Goal: Task Accomplishment & Management: Manage account settings

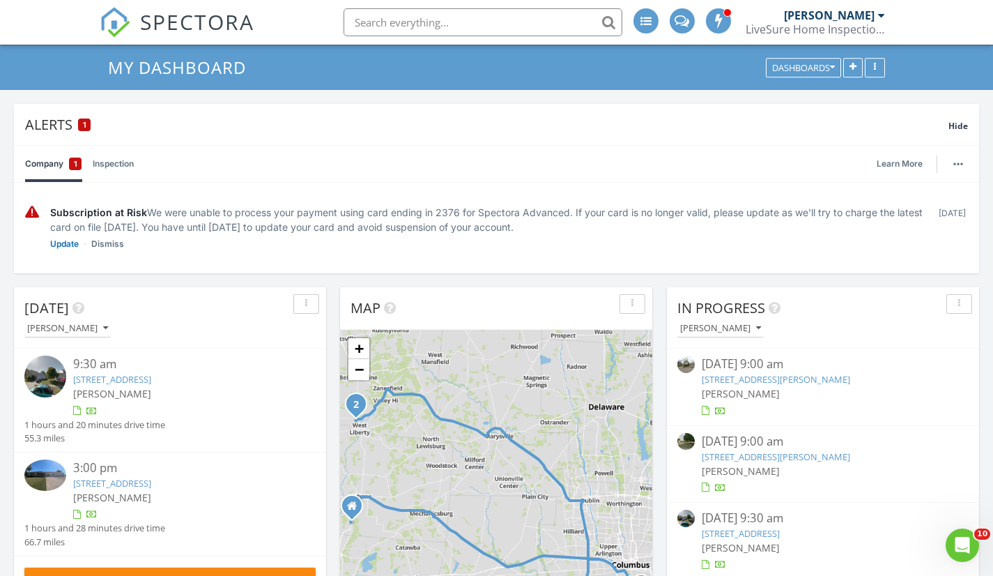
scroll to position [70, 0]
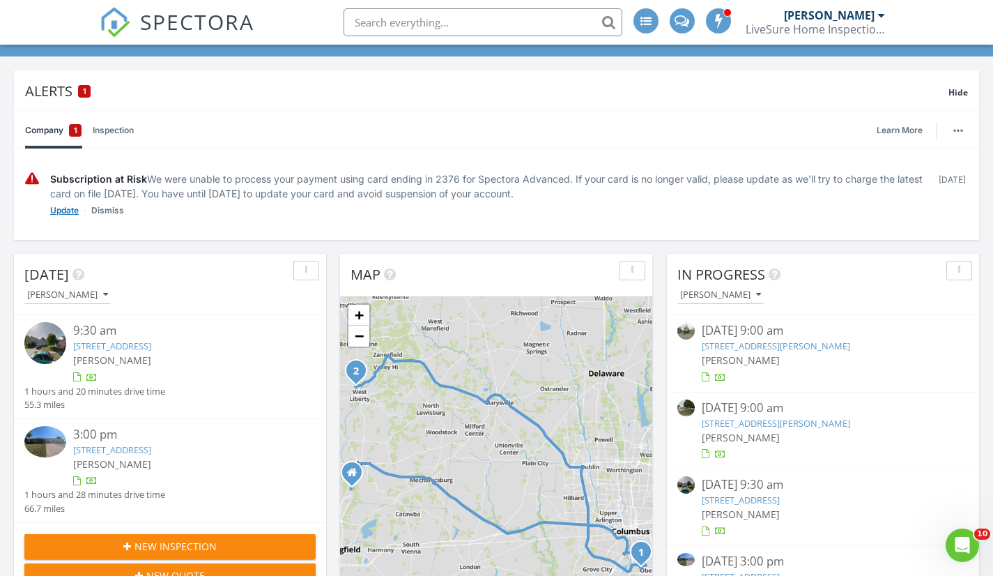
click at [65, 212] on link "Update" at bounding box center [64, 211] width 29 height 14
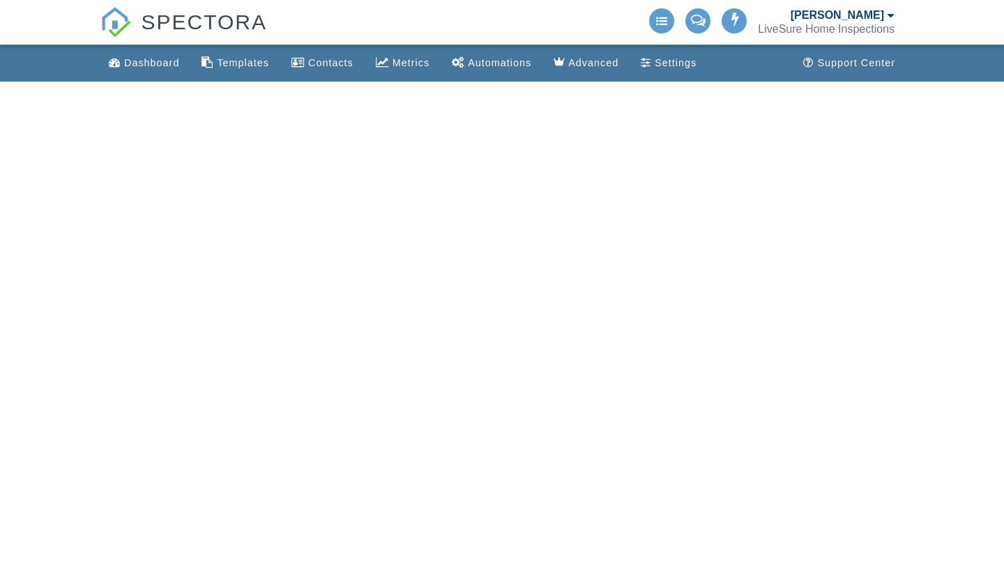
select select "50"
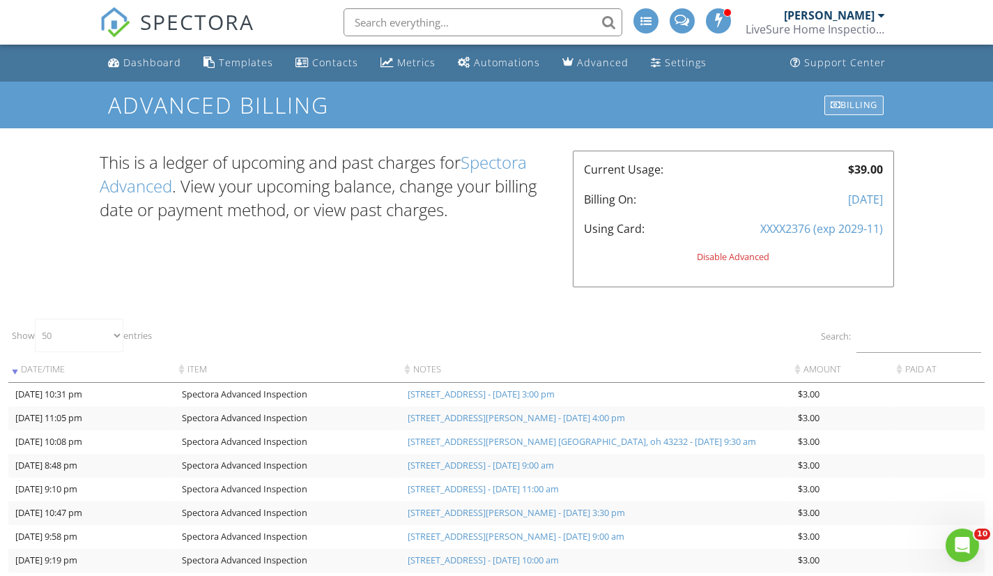
click at [850, 103] on div "Billing" at bounding box center [854, 105] width 59 height 20
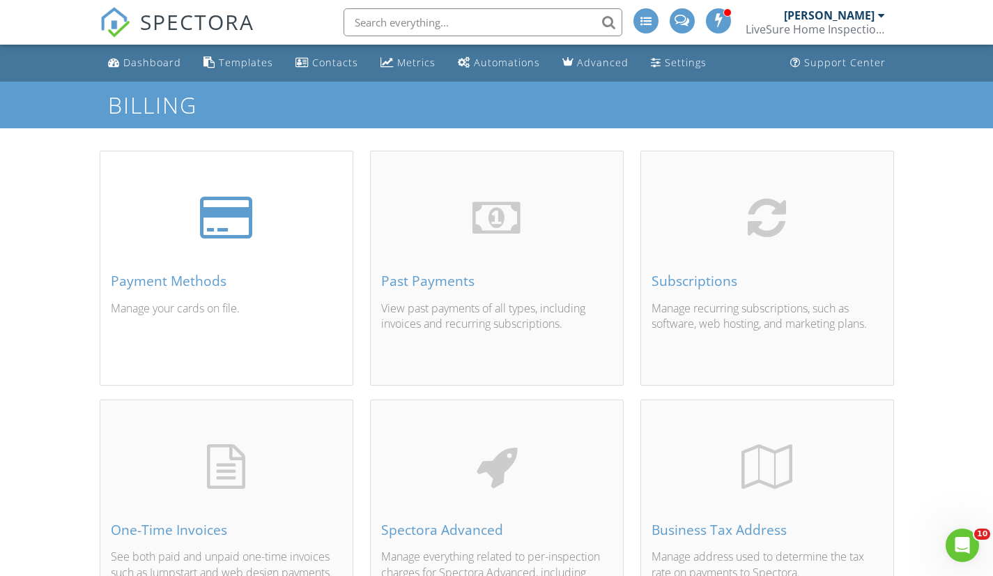
click at [252, 259] on div "Payment Methods Manage your cards on file." at bounding box center [226, 284] width 252 height 199
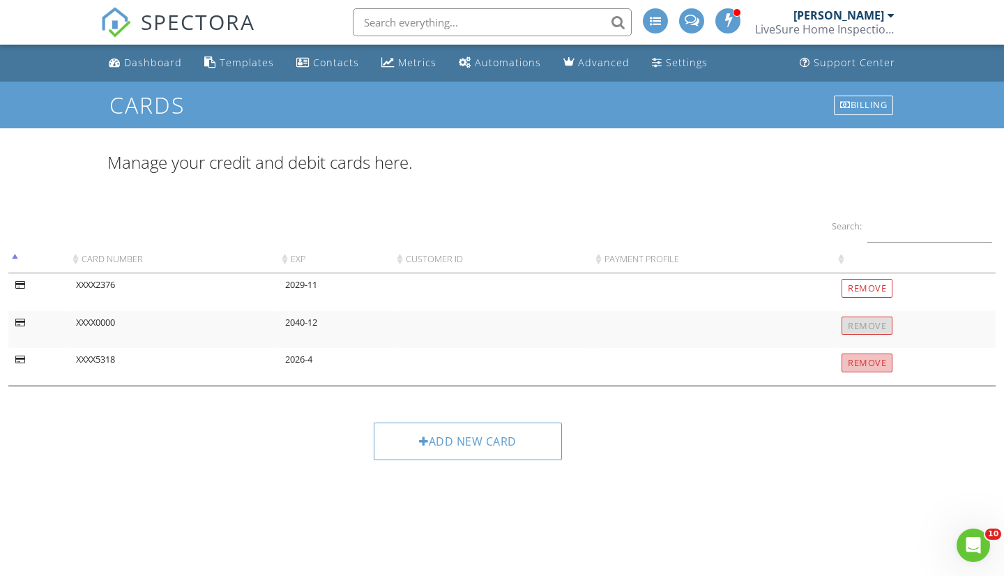
click at [866, 362] on input "Remove" at bounding box center [866, 362] width 51 height 19
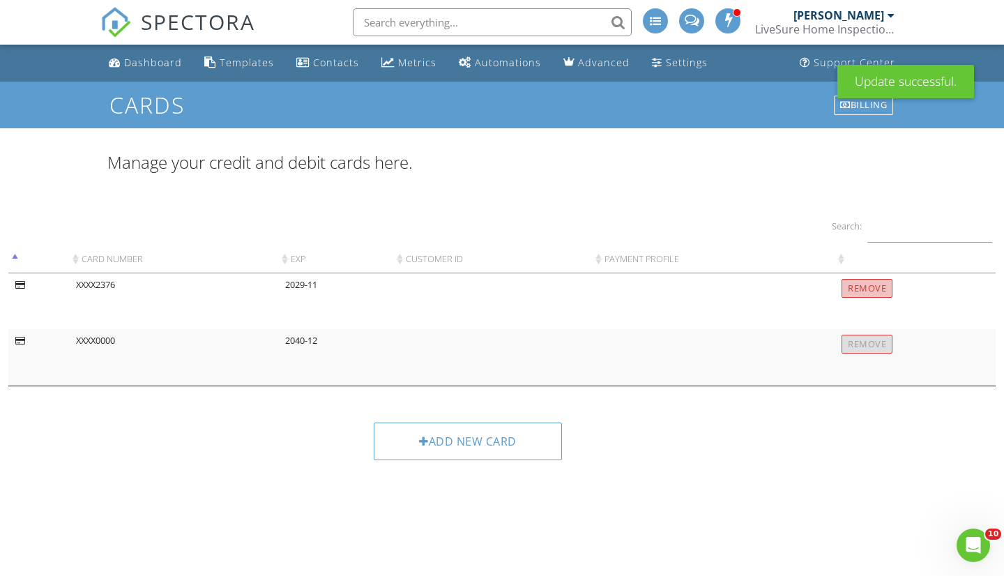
click at [881, 287] on input "Remove" at bounding box center [866, 288] width 51 height 19
click at [116, 285] on td "XXXX0000" at bounding box center [173, 329] width 209 height 112
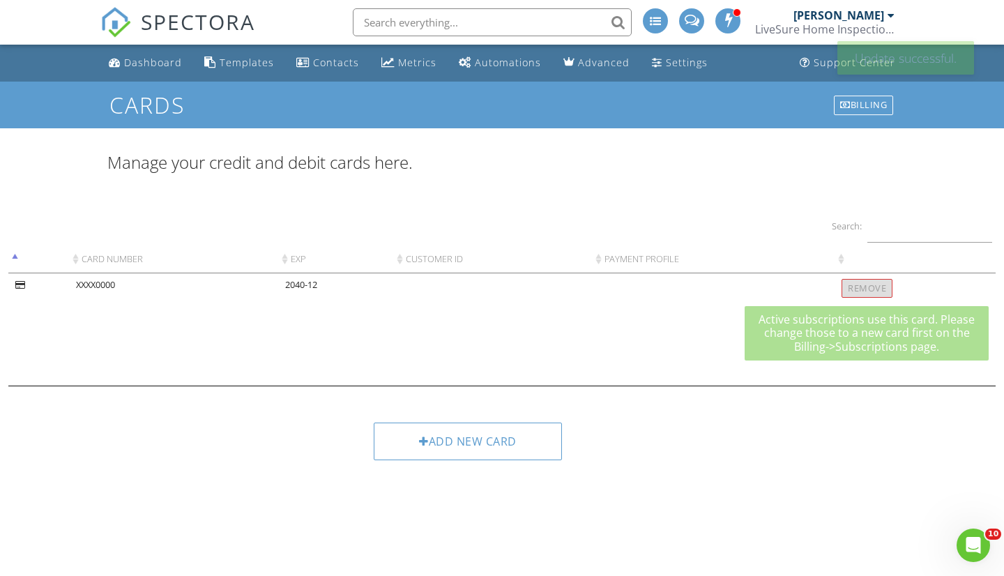
click at [859, 289] on div "Remove" at bounding box center [866, 288] width 51 height 19
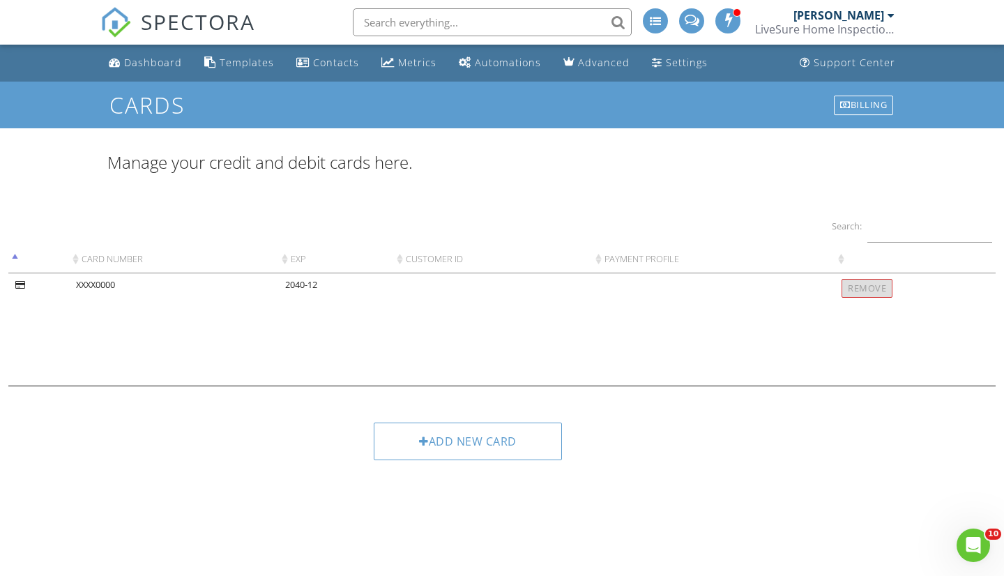
click at [881, 289] on div "Remove" at bounding box center [866, 288] width 51 height 19
click at [530, 447] on div "Add new card" at bounding box center [468, 441] width 188 height 38
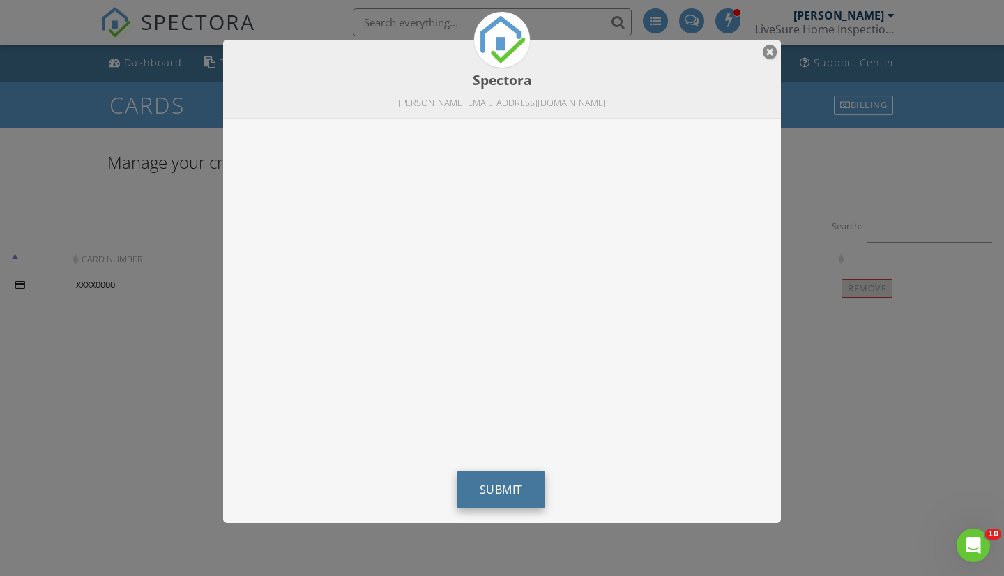
click at [502, 488] on span "Submit" at bounding box center [501, 489] width 43 height 15
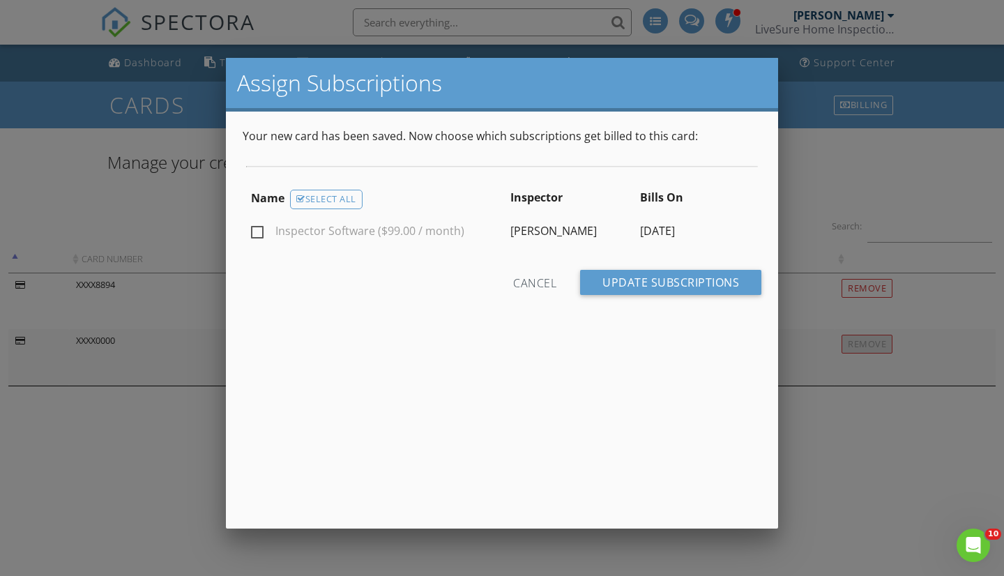
click at [254, 227] on label "Inspector Software ($99.00 / month)" at bounding box center [357, 232] width 213 height 17
click at [254, 229] on input "Inspector Software ($99.00 / month)" at bounding box center [255, 233] width 9 height 9
checkbox input "true"
click at [644, 286] on input "Update Subscriptions" at bounding box center [670, 282] width 181 height 25
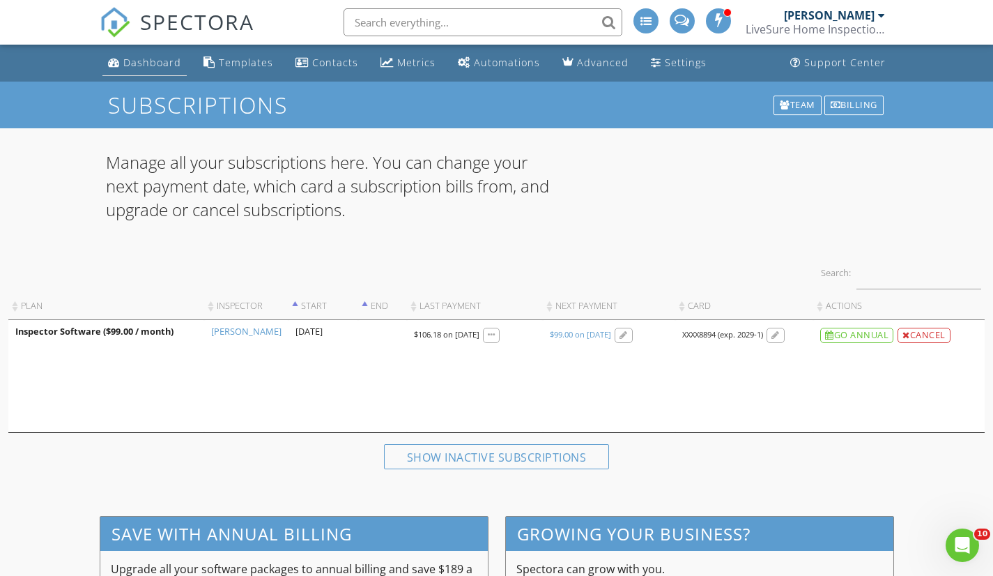
click at [132, 65] on div "Dashboard" at bounding box center [152, 62] width 58 height 13
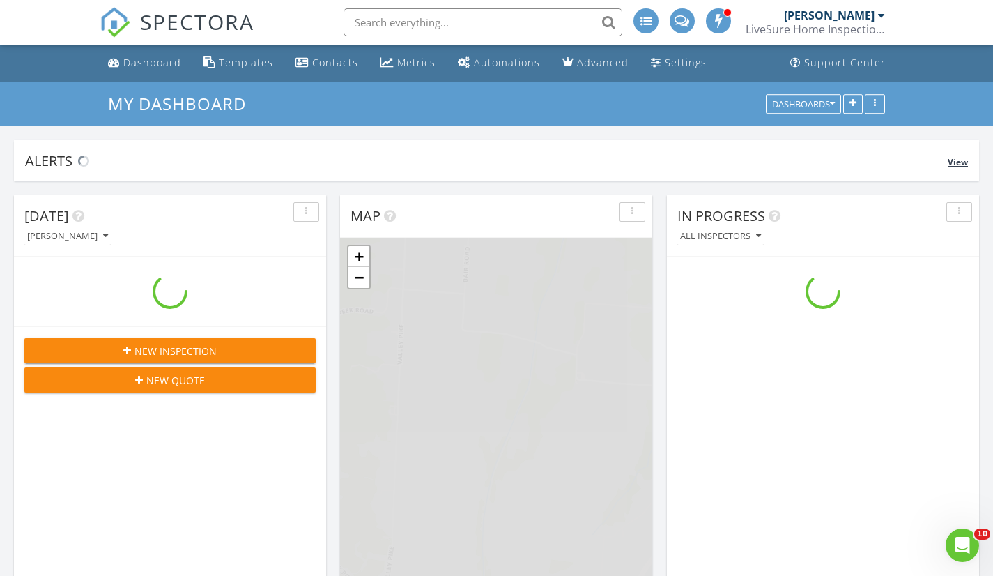
scroll to position [1290, 1015]
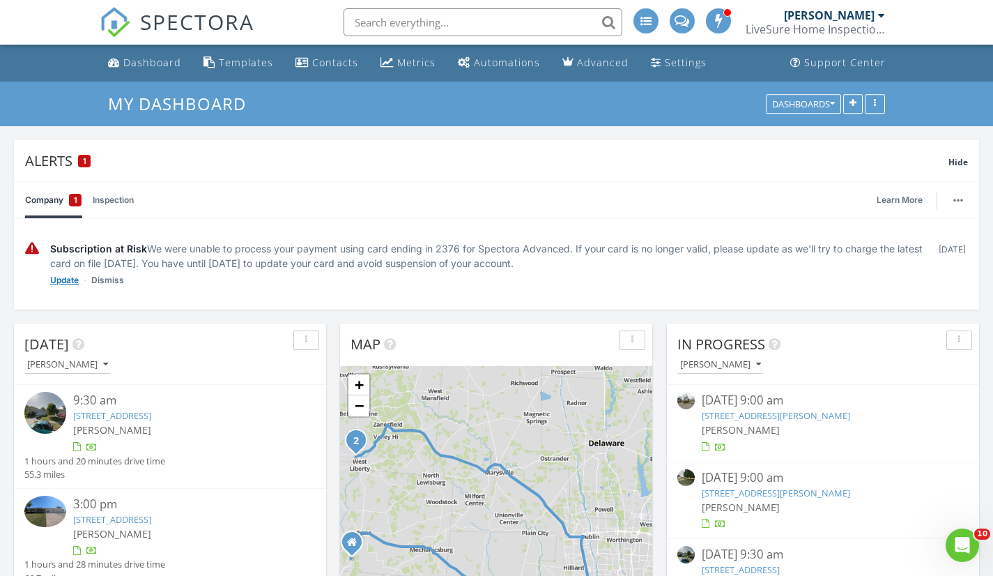
click at [70, 278] on link "Update" at bounding box center [64, 280] width 29 height 14
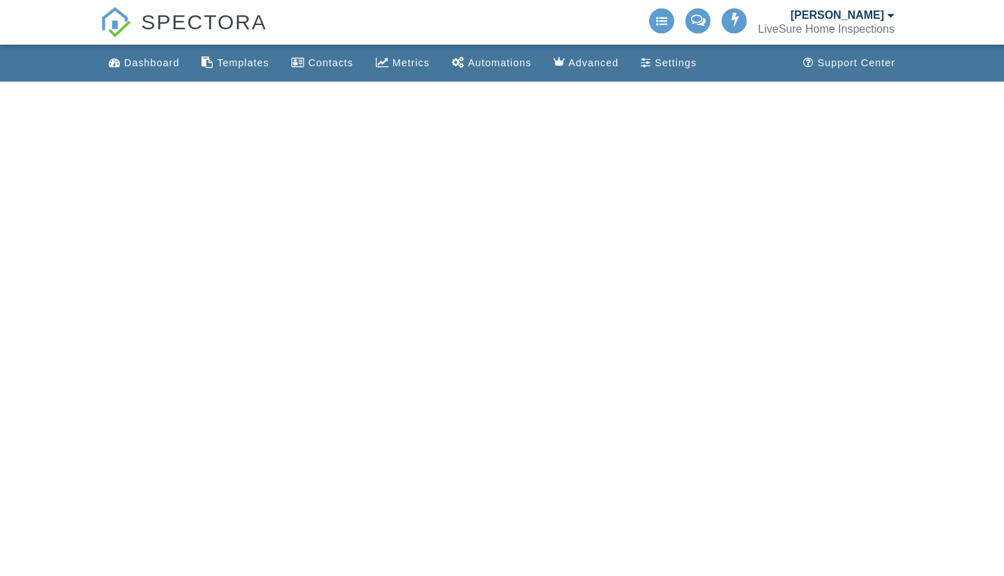
select select "50"
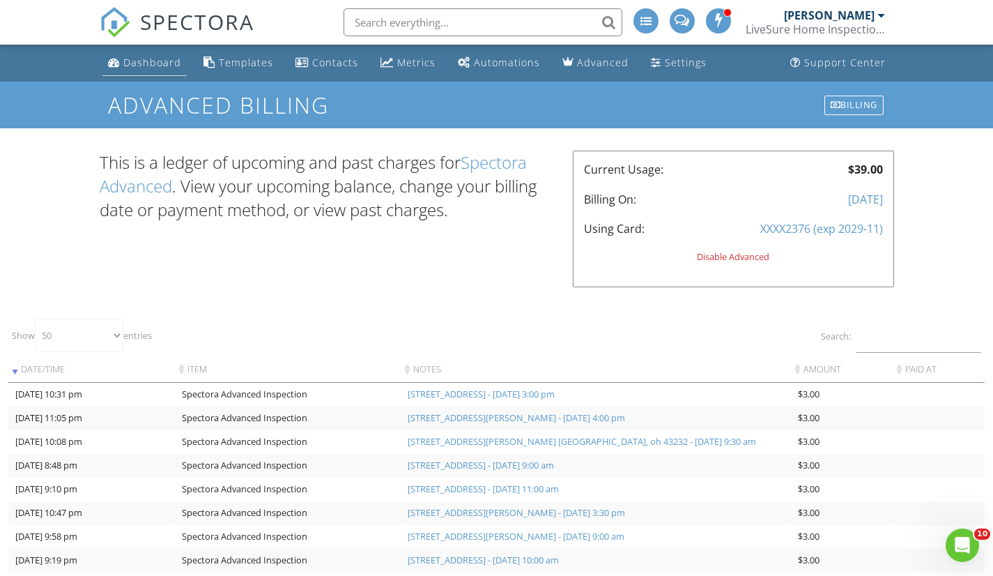
click at [149, 60] on div "Dashboard" at bounding box center [152, 62] width 58 height 13
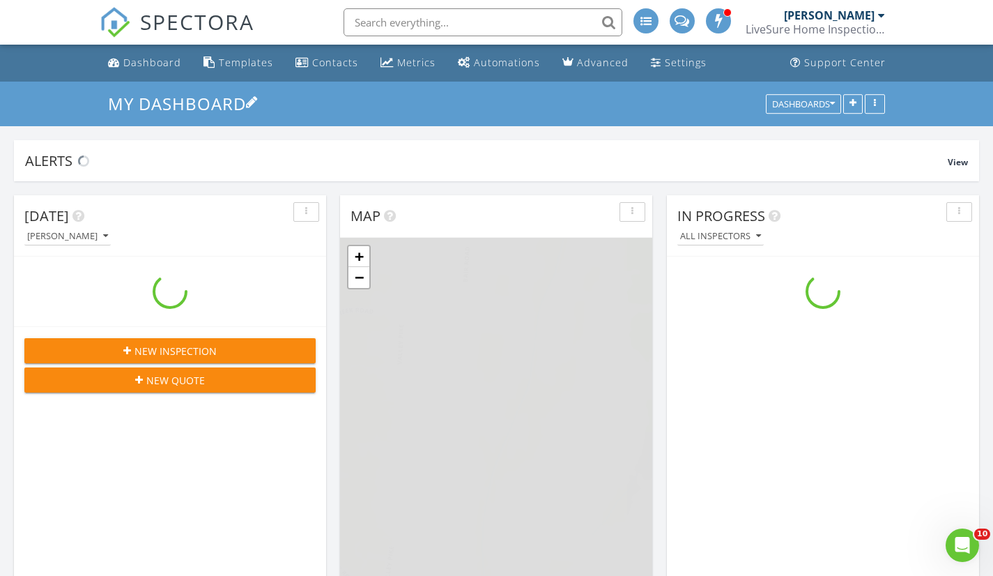
scroll to position [1290, 1015]
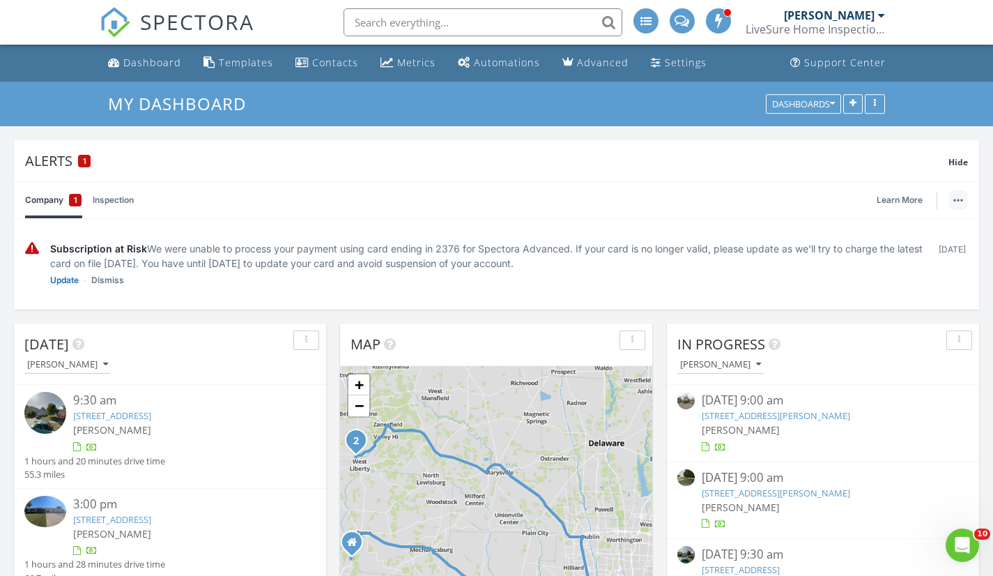
click at [958, 199] on img "button" at bounding box center [958, 200] width 10 height 3
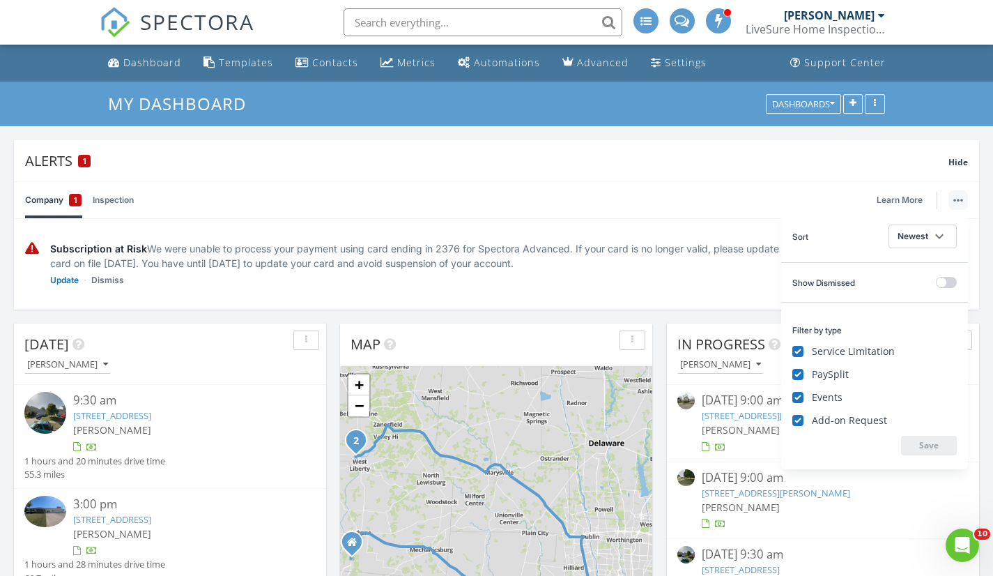
click at [496, 192] on div "Company 1 Inspection Learn More" at bounding box center [496, 200] width 943 height 36
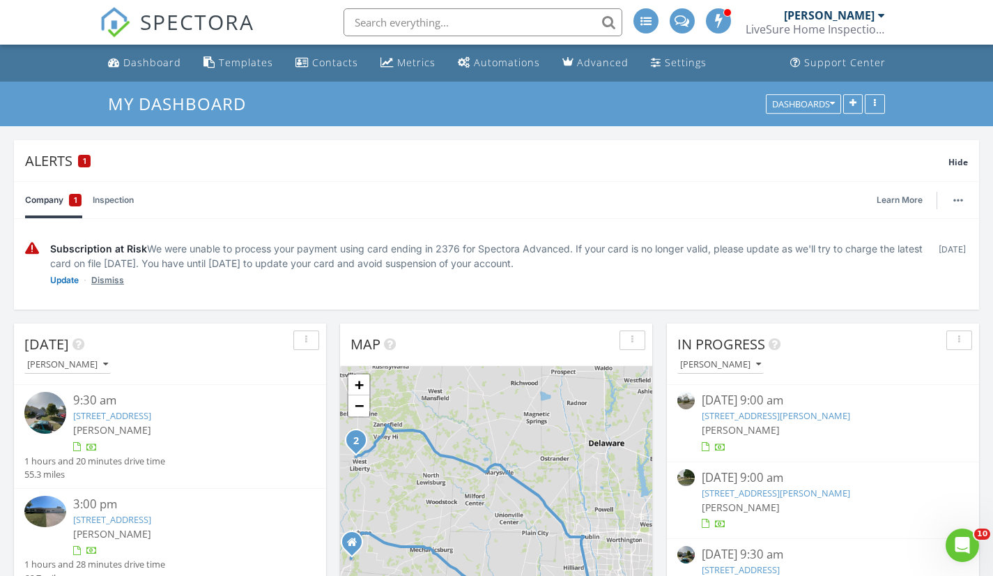
click at [108, 282] on link "Dismiss" at bounding box center [107, 280] width 33 height 14
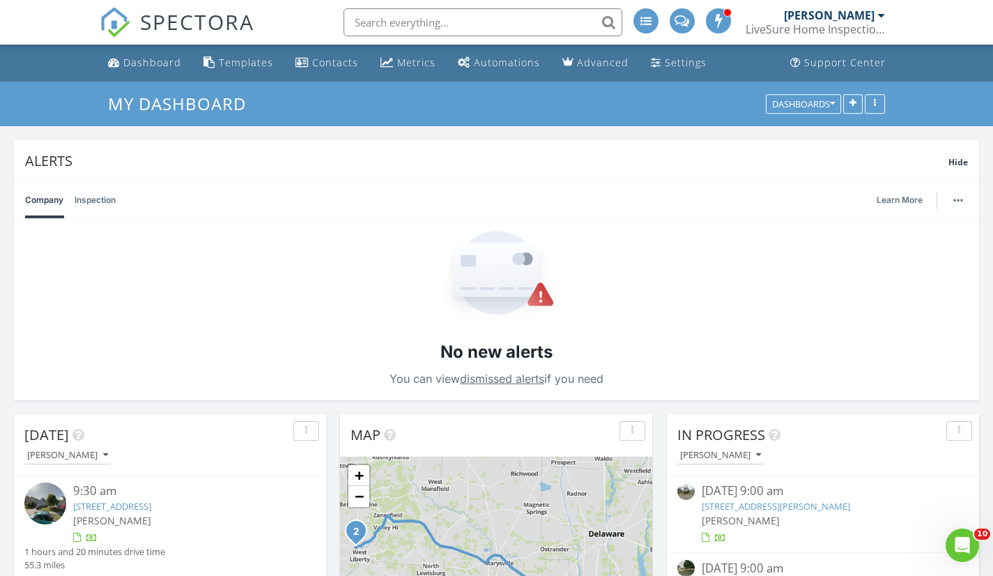
click at [91, 201] on link "Inspection" at bounding box center [95, 200] width 41 height 36
click at [959, 162] on span "Hide" at bounding box center [959, 162] width 20 height 12
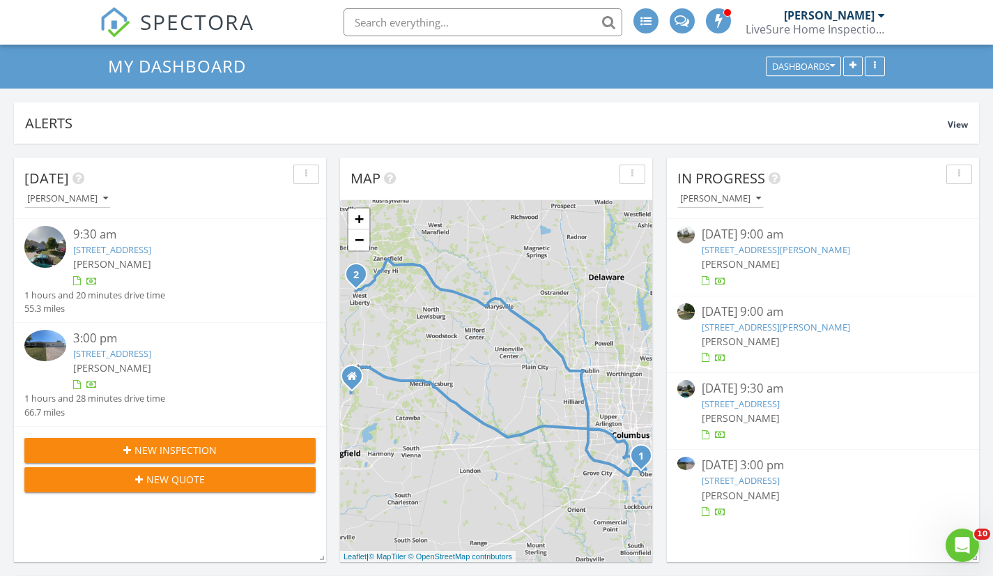
scroll to position [70, 0]
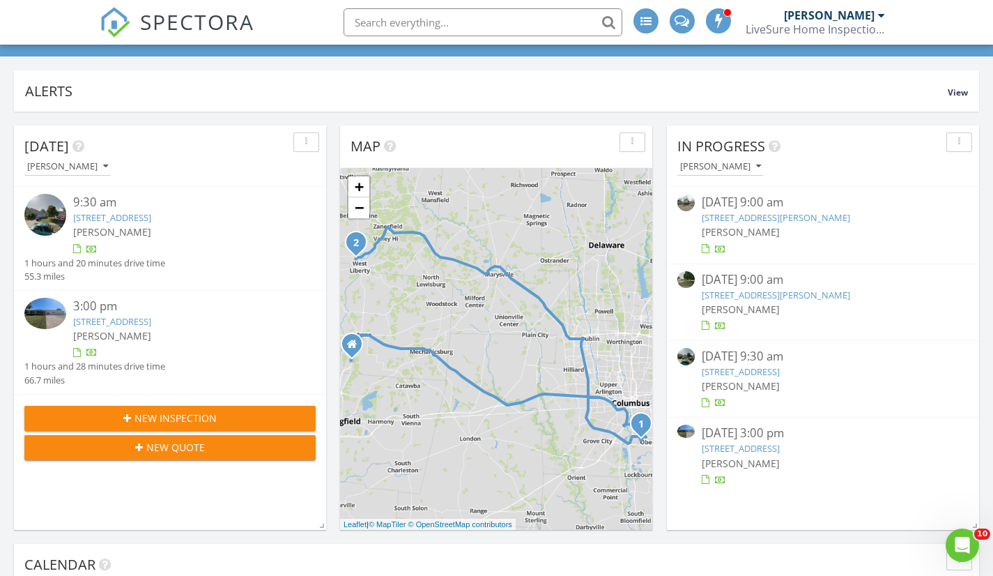
click at [131, 216] on link "1021 Lavender Ln, Columbus, OH 43207" at bounding box center [112, 217] width 78 height 13
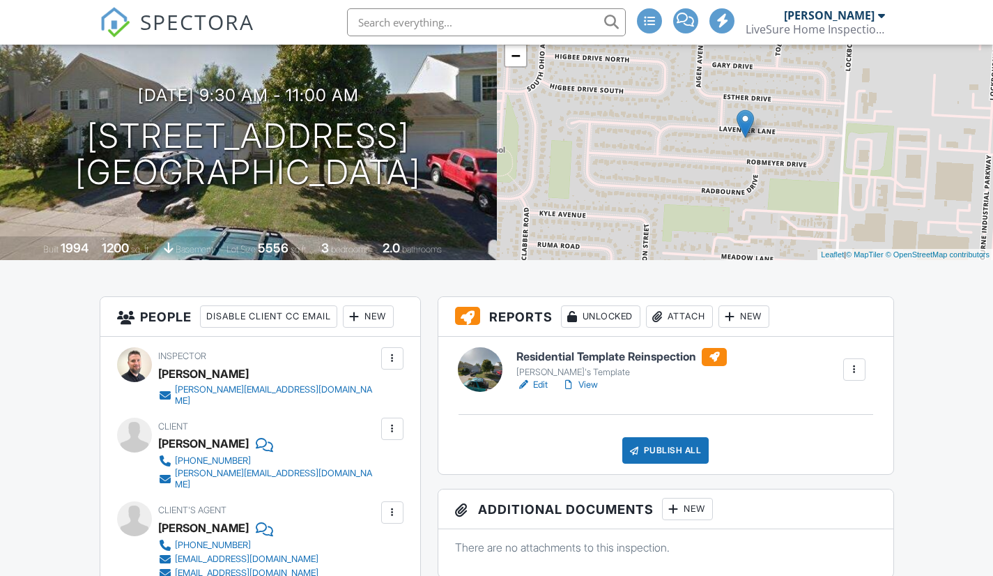
scroll to position [139, 0]
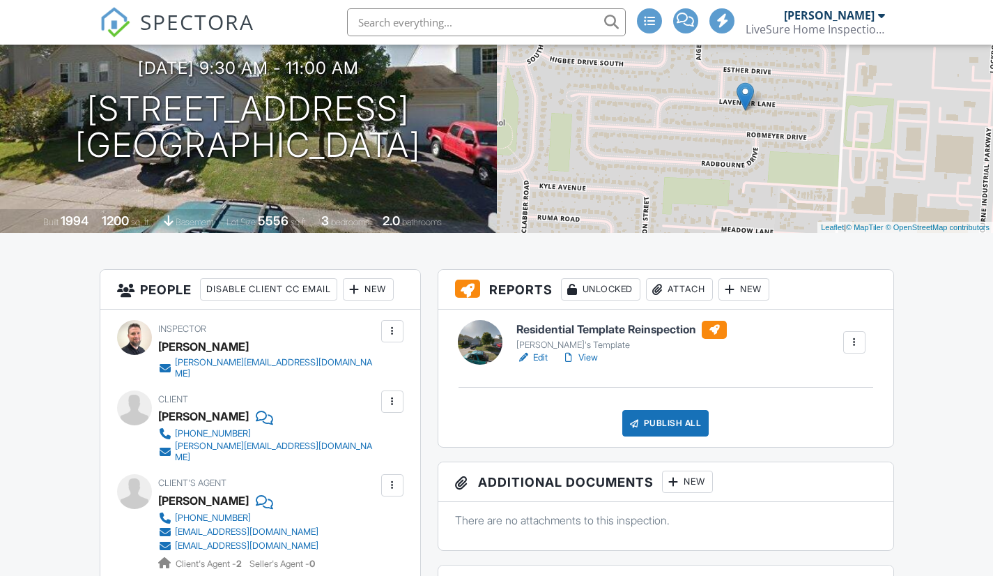
click at [596, 357] on link "View" at bounding box center [580, 358] width 36 height 14
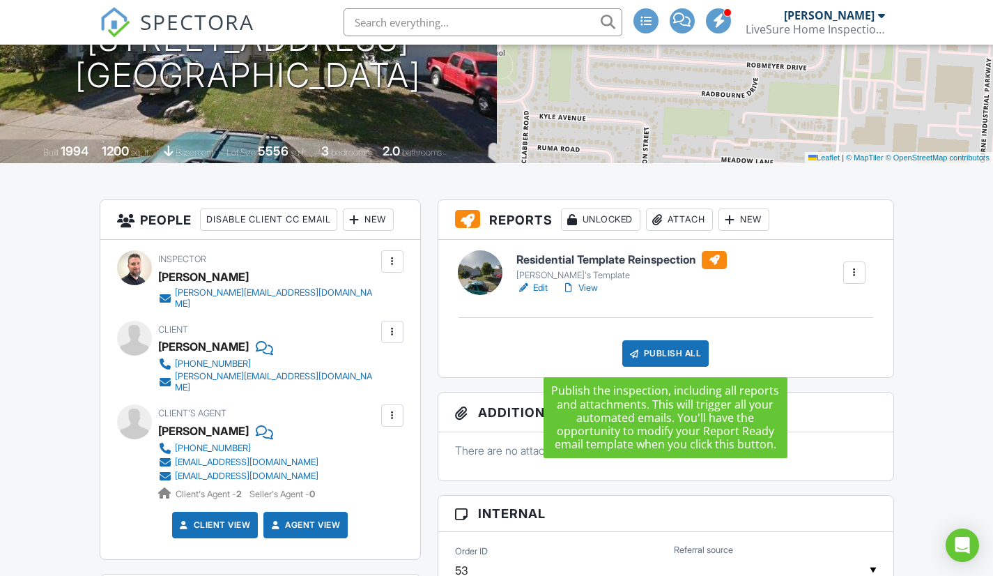
click at [673, 355] on div "Publish All" at bounding box center [665, 353] width 87 height 26
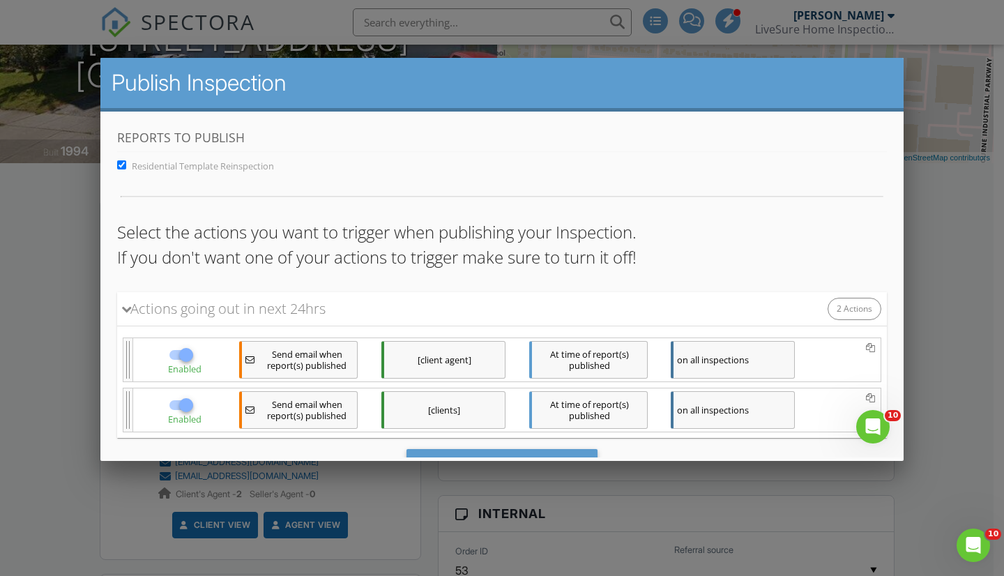
scroll to position [68, 0]
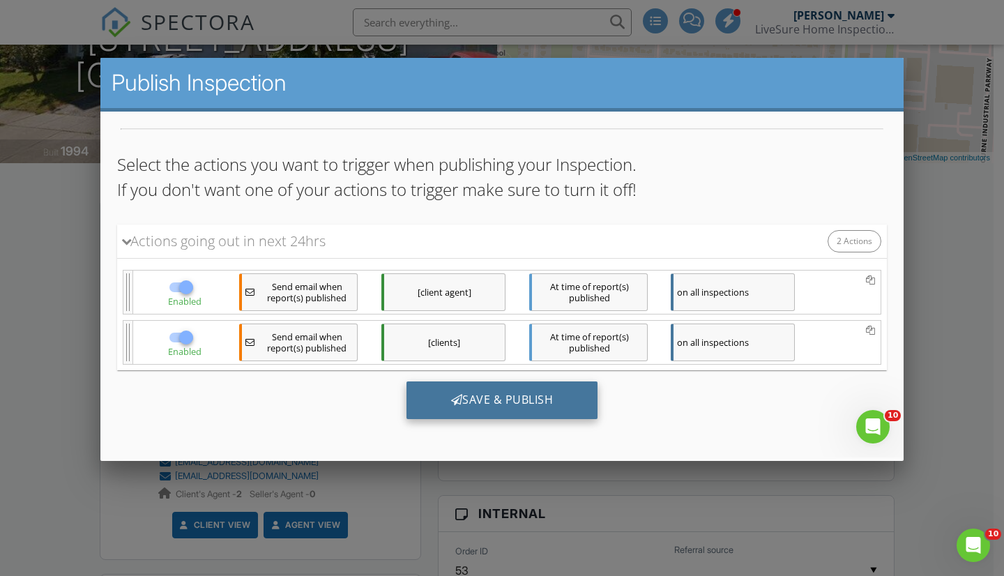
click at [529, 398] on div "Save & Publish" at bounding box center [502, 400] width 192 height 38
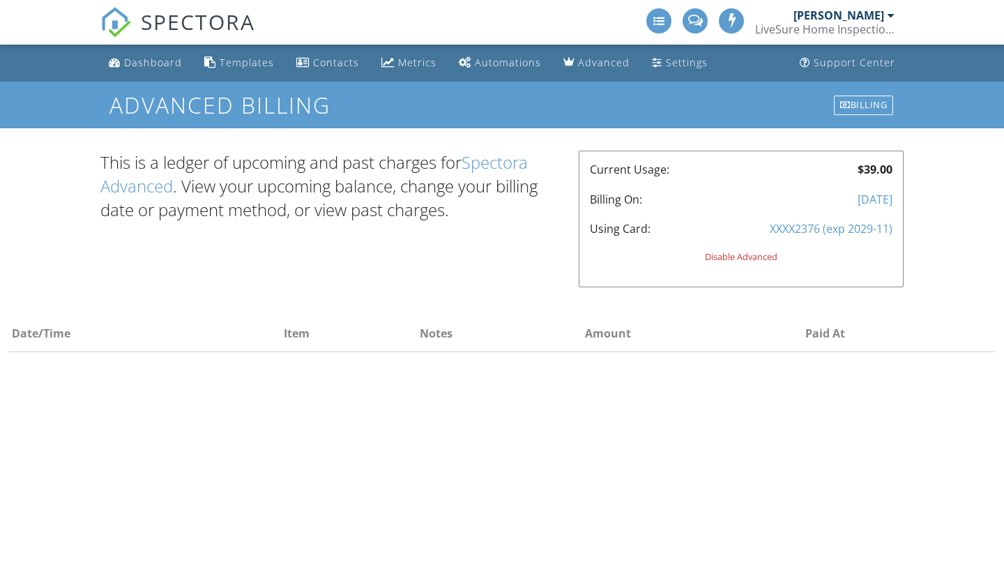
select select "50"
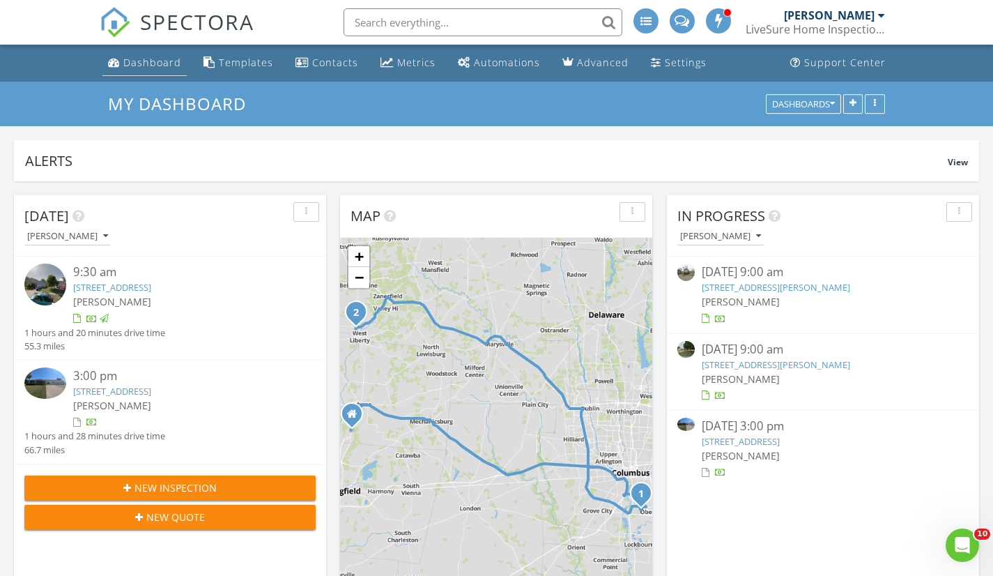
click at [154, 59] on div "Dashboard" at bounding box center [152, 62] width 58 height 13
click at [789, 365] on link "4930 Fishburn Ct, Columbus, OH 43207" at bounding box center [776, 364] width 148 height 13
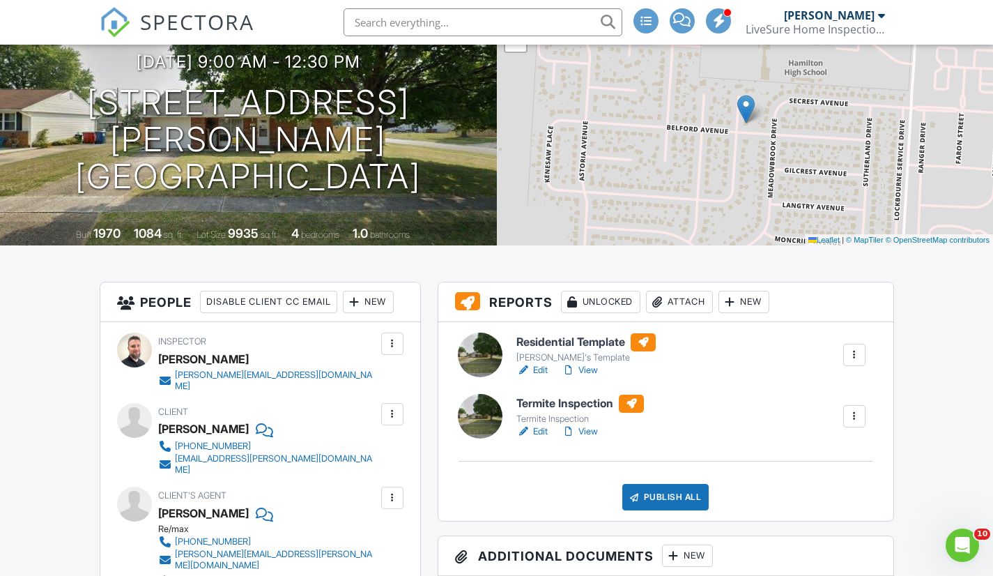
scroll to position [139, 0]
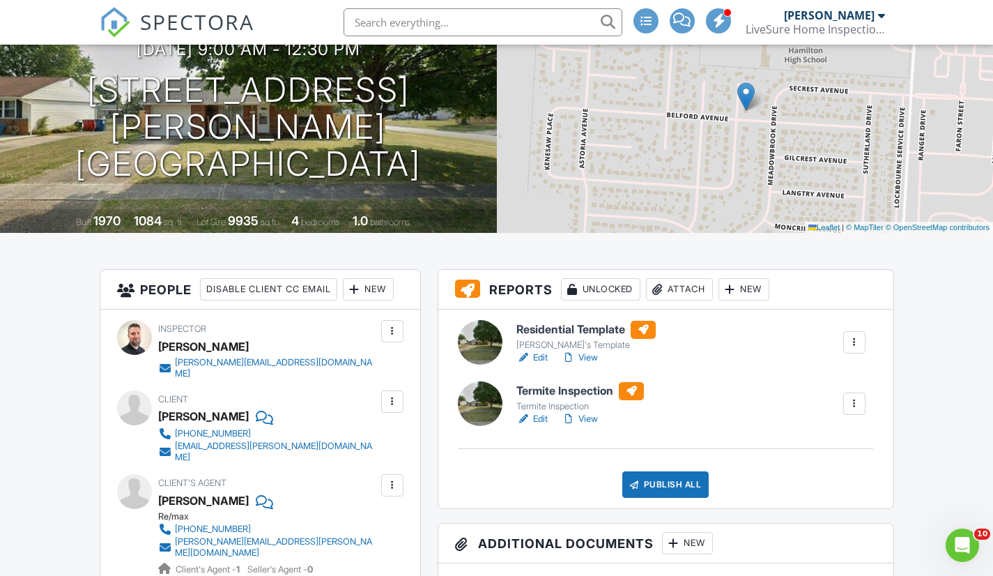
click at [592, 360] on link "View" at bounding box center [580, 358] width 36 height 14
